Goal: Navigation & Orientation: Find specific page/section

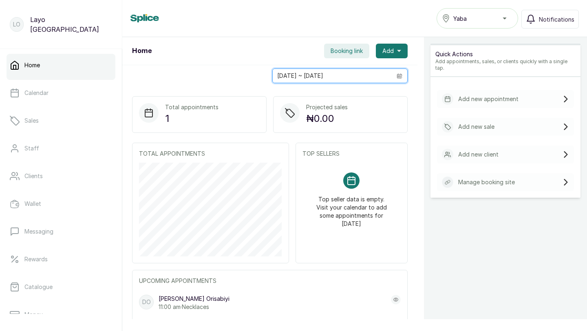
click at [331, 76] on input "[DATE] ~ [DATE]" at bounding box center [331, 76] width 119 height 14
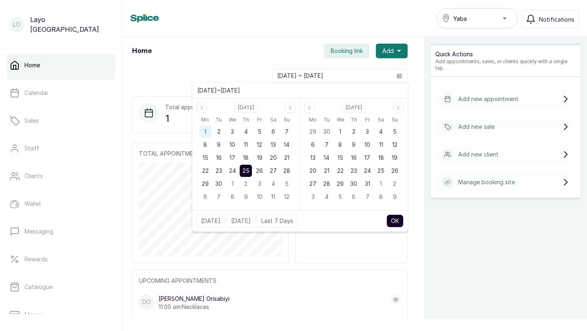
click at [202, 133] on div "1" at bounding box center [205, 131] width 12 height 12
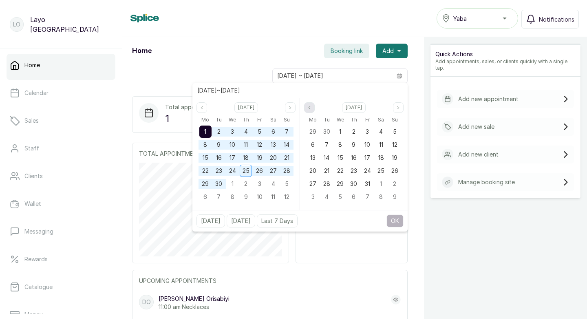
click at [313, 111] on button "Previous month" at bounding box center [309, 107] width 11 height 11
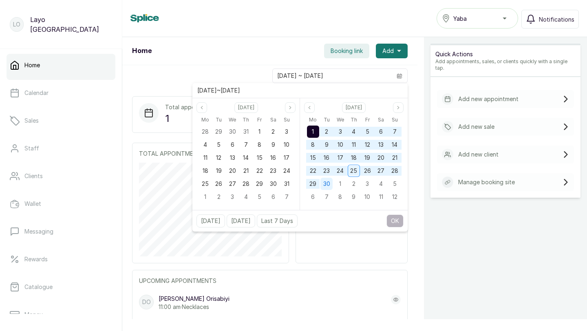
click at [332, 183] on div "30" at bounding box center [326, 184] width 12 height 12
click at [397, 217] on button "OK" at bounding box center [394, 220] width 17 height 13
type input "01/09/2025 ~ 30/09/2025"
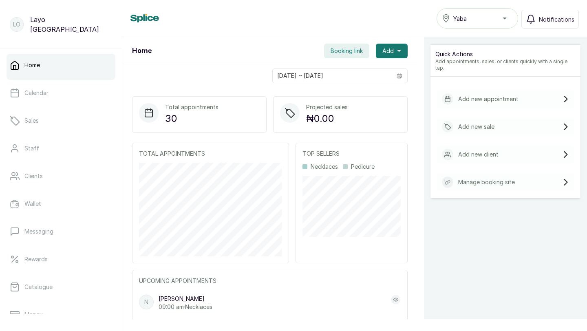
click at [504, 13] on div "Yaba" at bounding box center [477, 18] width 71 height 10
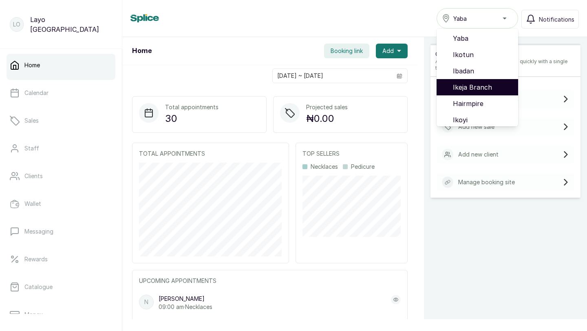
scroll to position [52, 0]
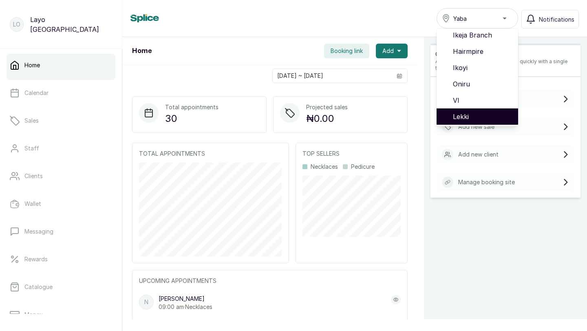
click at [462, 113] on span "Lekki" at bounding box center [482, 117] width 59 height 10
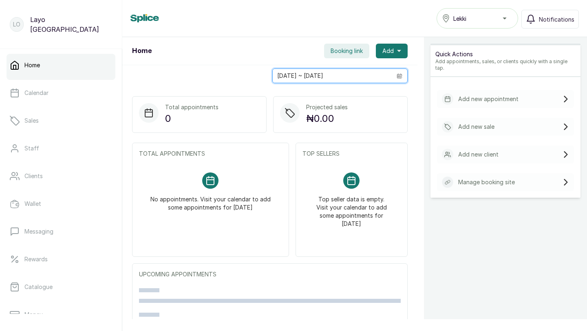
click at [331, 76] on input "25/09/2025 ~ 25/09/2025" at bounding box center [331, 76] width 119 height 14
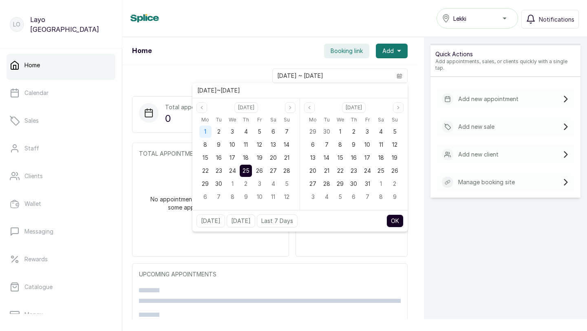
click at [202, 131] on div "1" at bounding box center [205, 131] width 12 height 12
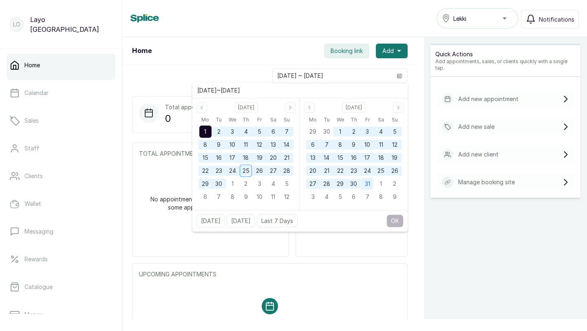
click at [365, 185] on span "31" at bounding box center [367, 183] width 5 height 7
click at [395, 218] on button "OK" at bounding box center [394, 220] width 17 height 13
type input "01/09/2025 ~ 31/10/2025"
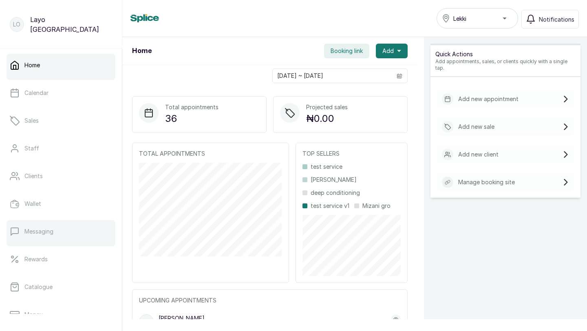
click at [46, 236] on link "Messaging" at bounding box center [61, 231] width 109 height 23
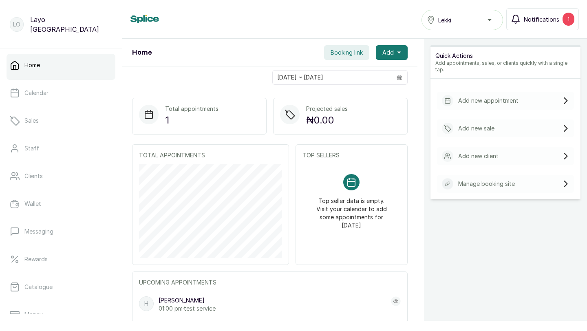
click at [538, 22] on span "Notifications" at bounding box center [540, 19] width 35 height 9
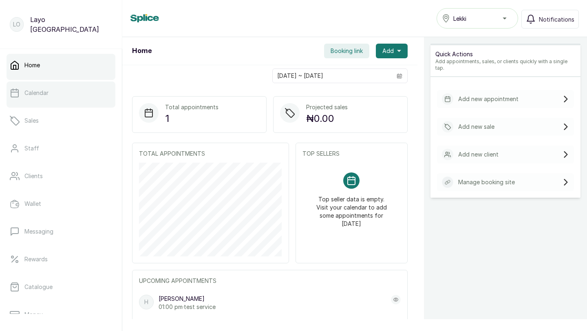
click at [49, 95] on link "Calendar" at bounding box center [61, 92] width 109 height 23
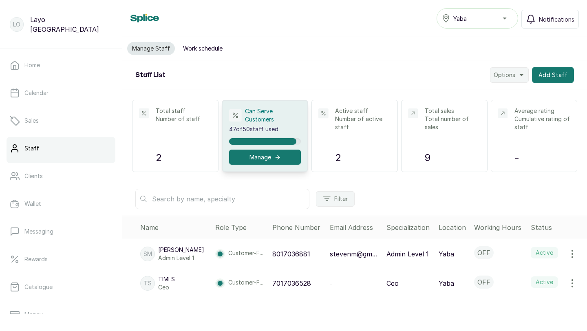
click at [505, 18] on div "Yaba" at bounding box center [477, 18] width 71 height 10
click at [335, 58] on div "Manage Staff Work schedule" at bounding box center [354, 48] width 464 height 23
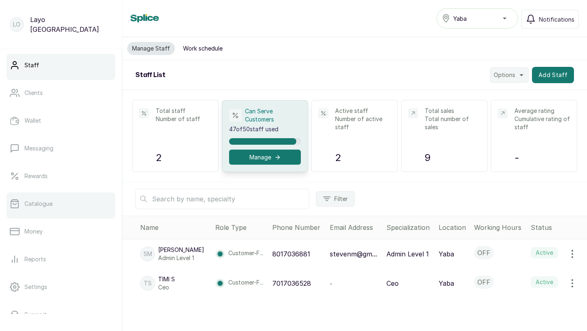
scroll to position [128, 0]
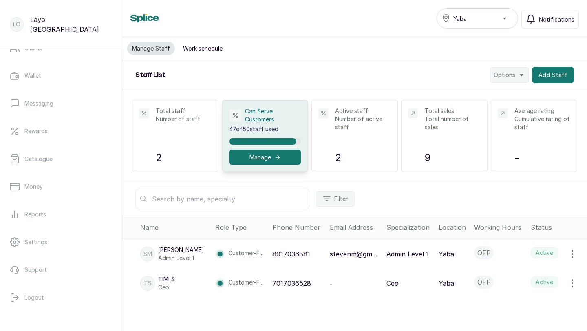
click at [16, 229] on ul "Home Calendar Sales Staff Clients Wallet Messaging Rewards Catalogue Money Repo…" at bounding box center [61, 117] width 109 height 383
click at [48, 217] on link "Reports" at bounding box center [61, 214] width 109 height 23
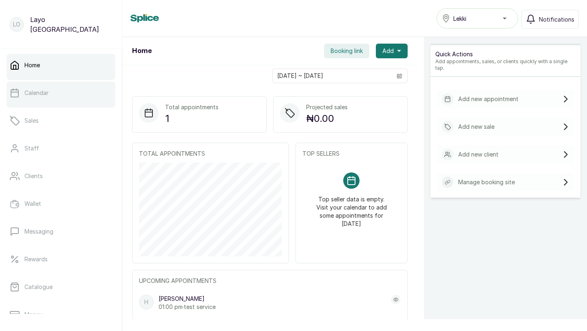
click at [41, 102] on link "Calendar" at bounding box center [61, 92] width 109 height 23
